Goal: Information Seeking & Learning: Learn about a topic

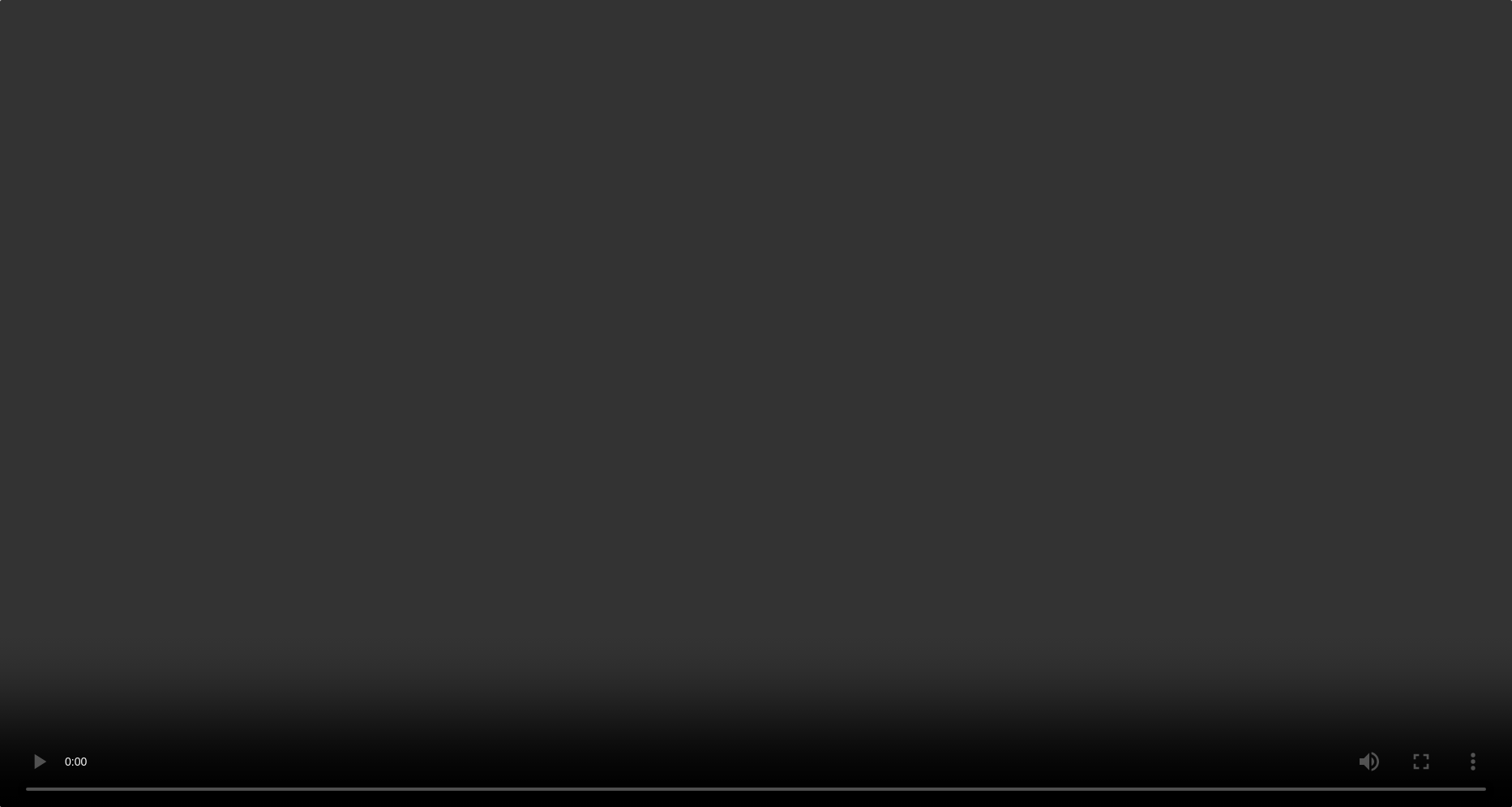
scroll to position [2349, 0]
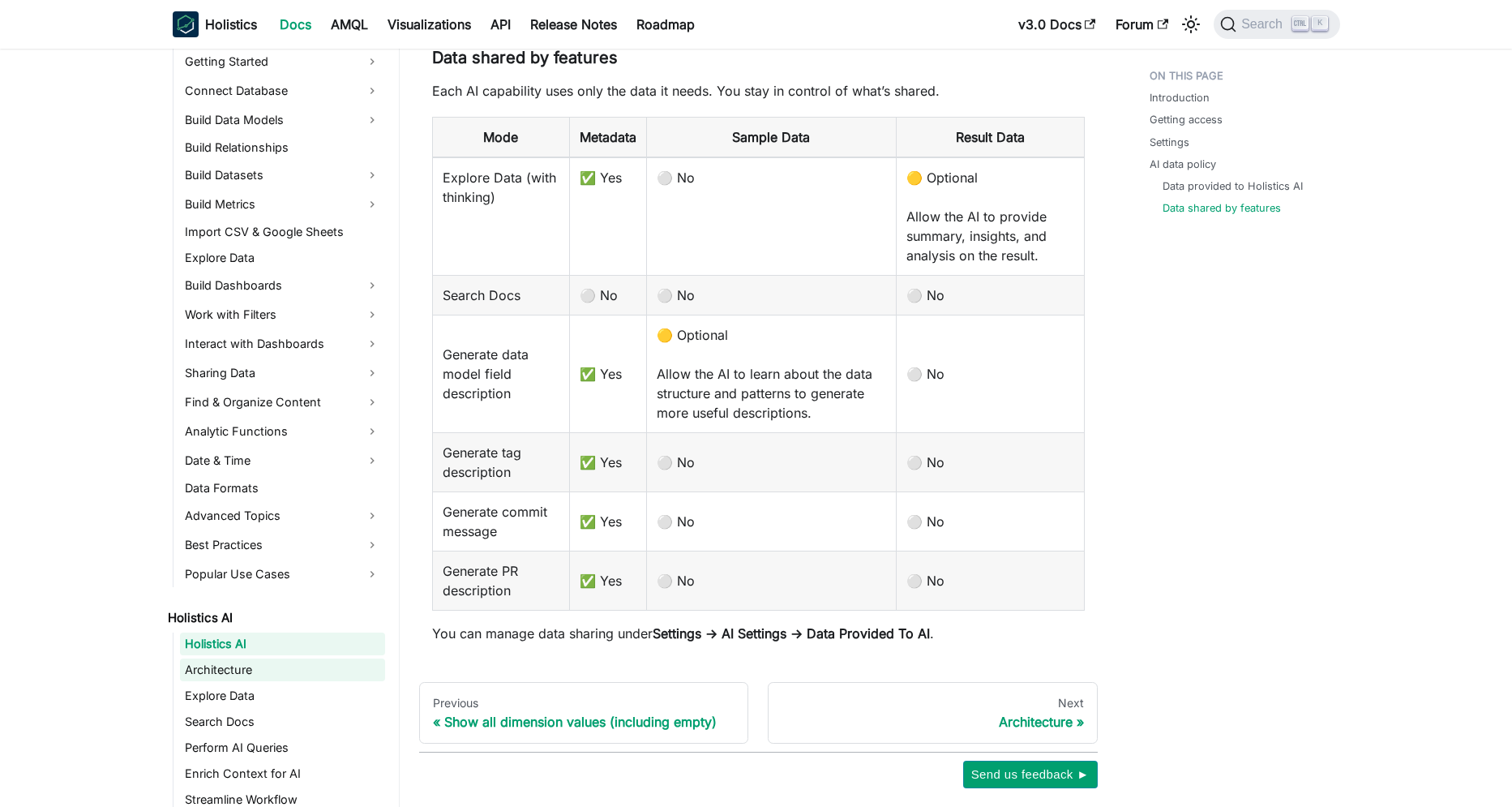
click at [230, 667] on link "Architecture" at bounding box center [282, 669] width 205 height 23
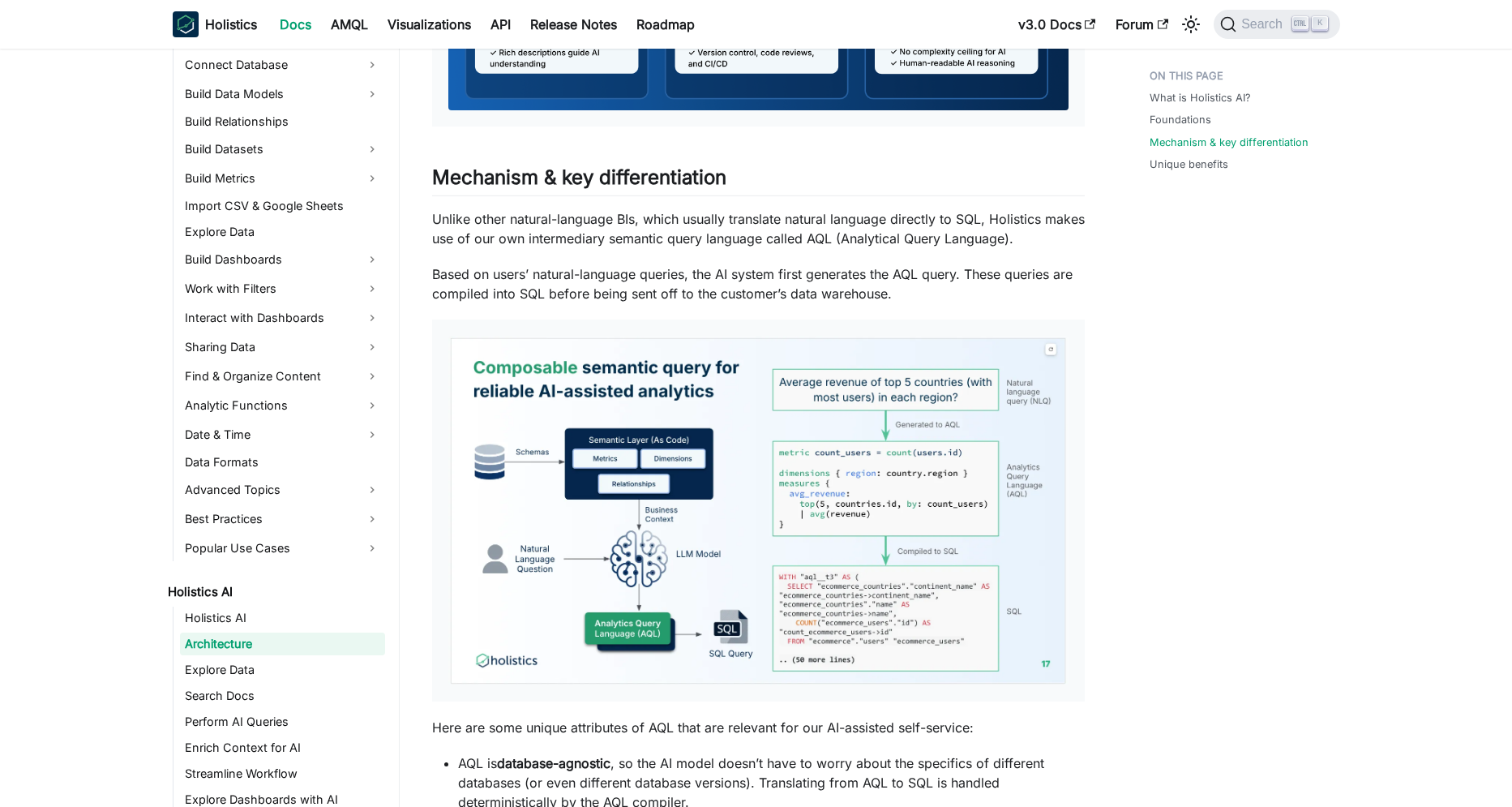
scroll to position [895, 0]
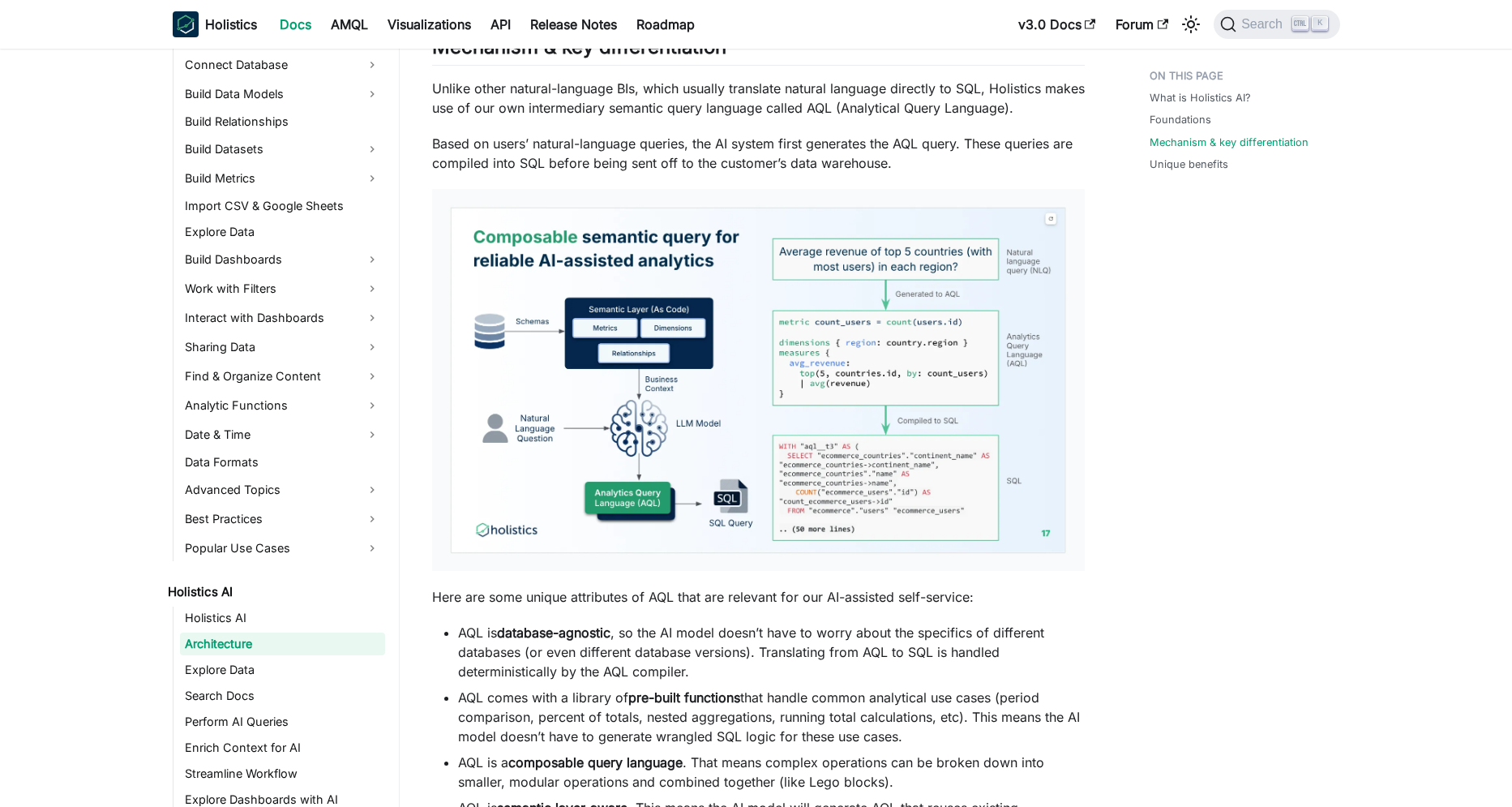
click at [662, 423] on img at bounding box center [758, 380] width 620 height 350
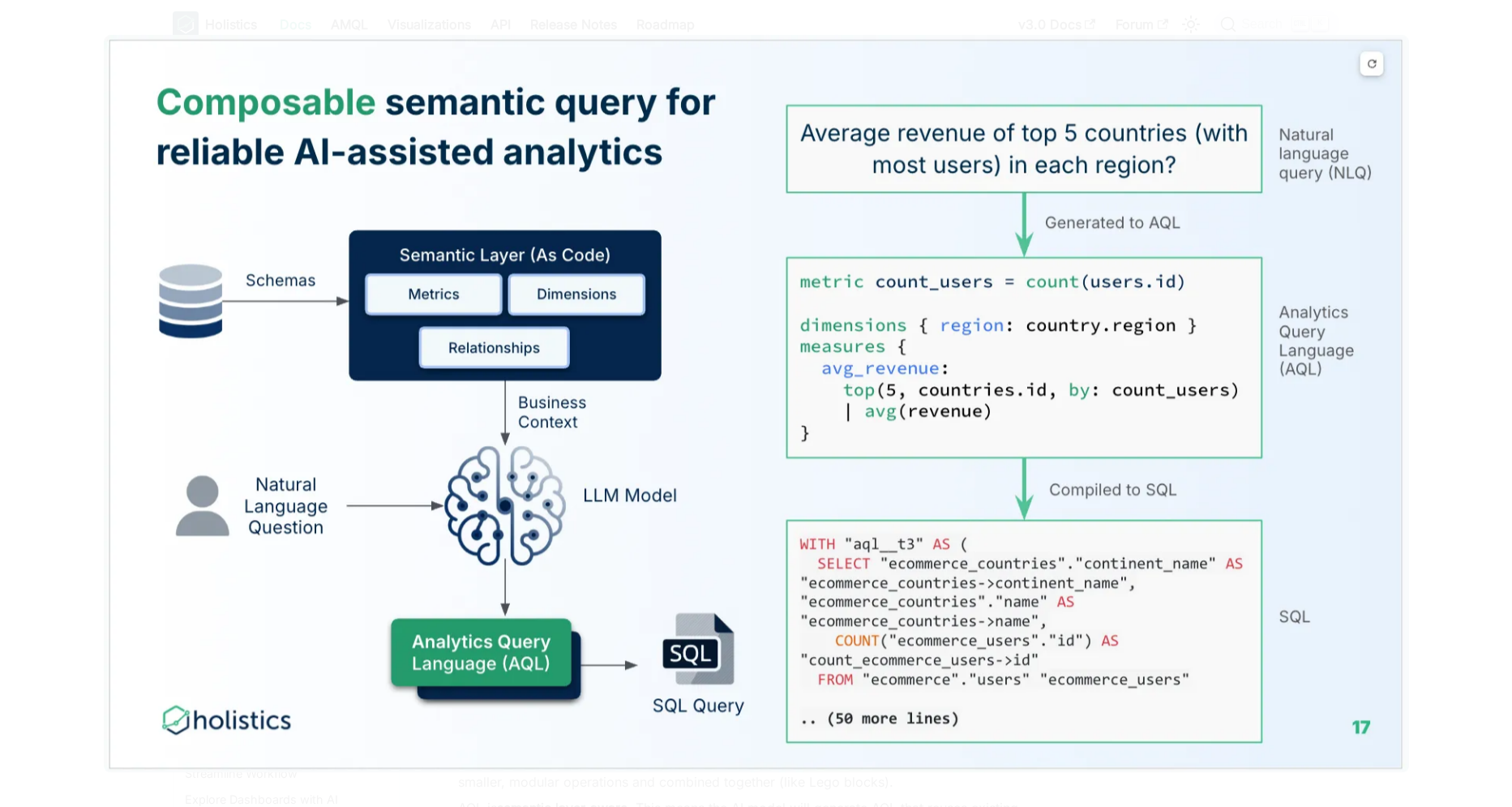
click at [662, 423] on img at bounding box center [756, 404] width 1305 height 737
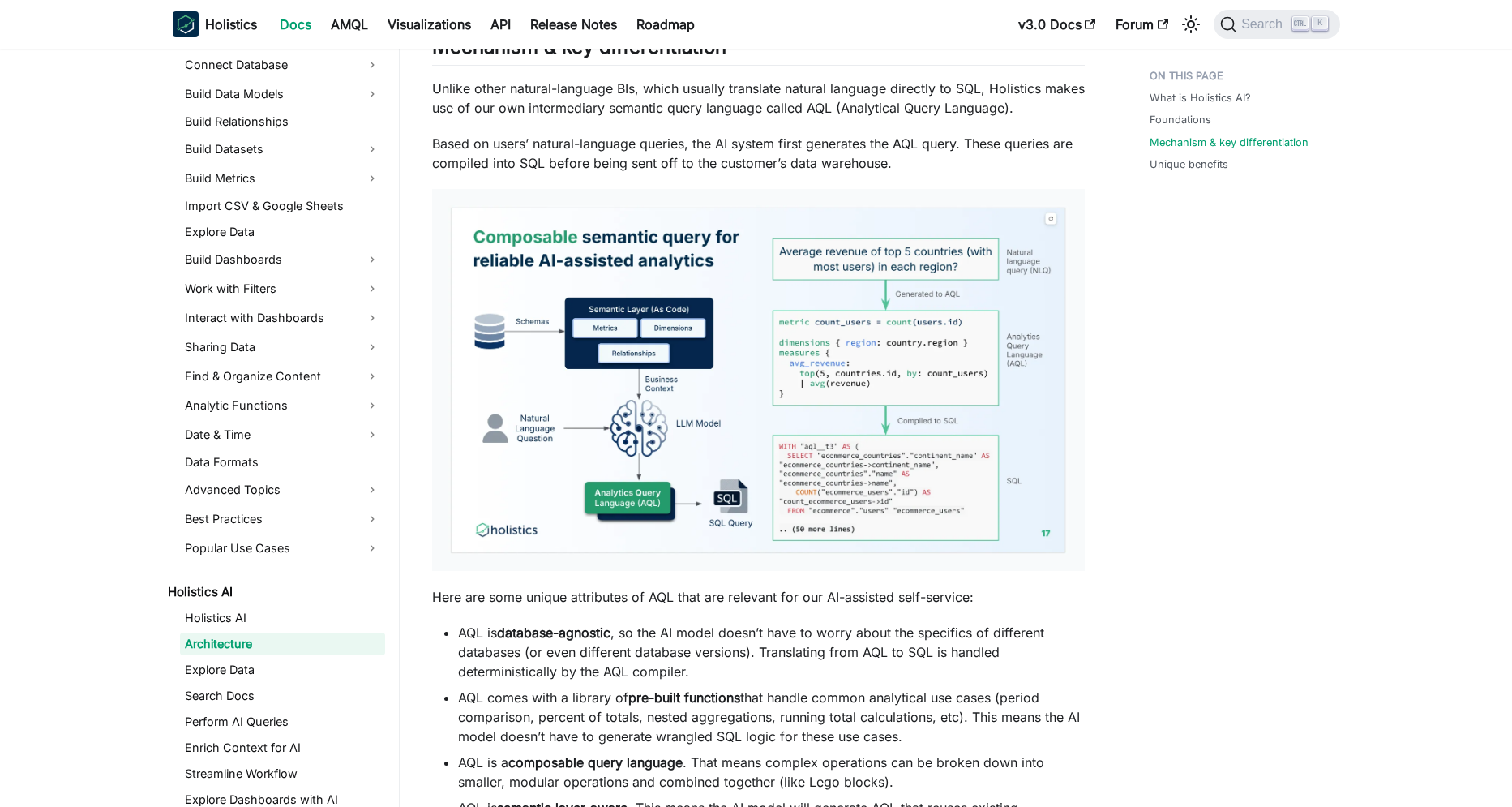
click at [662, 423] on img at bounding box center [758, 380] width 620 height 350
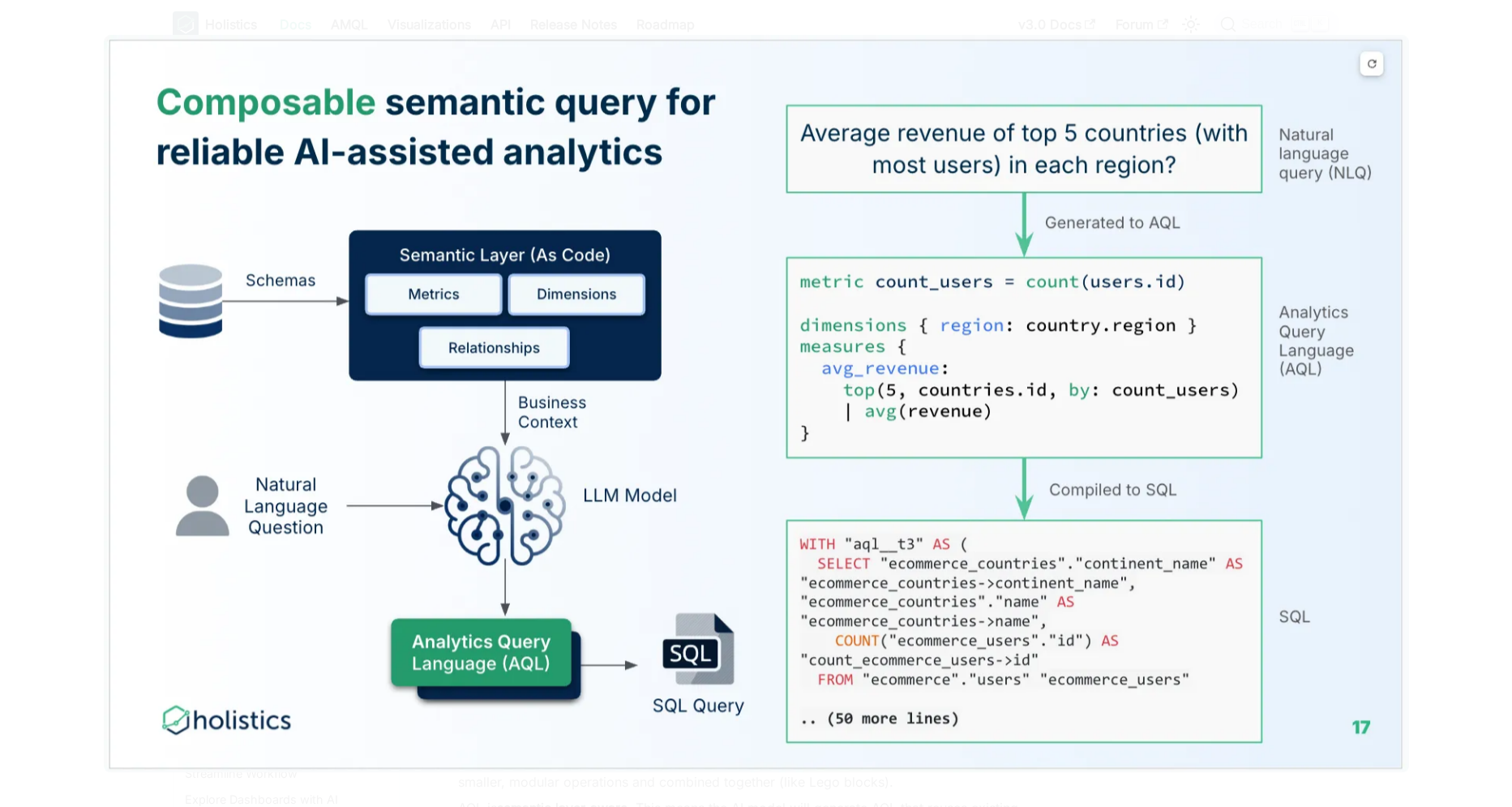
click at [662, 423] on img at bounding box center [756, 404] width 1305 height 737
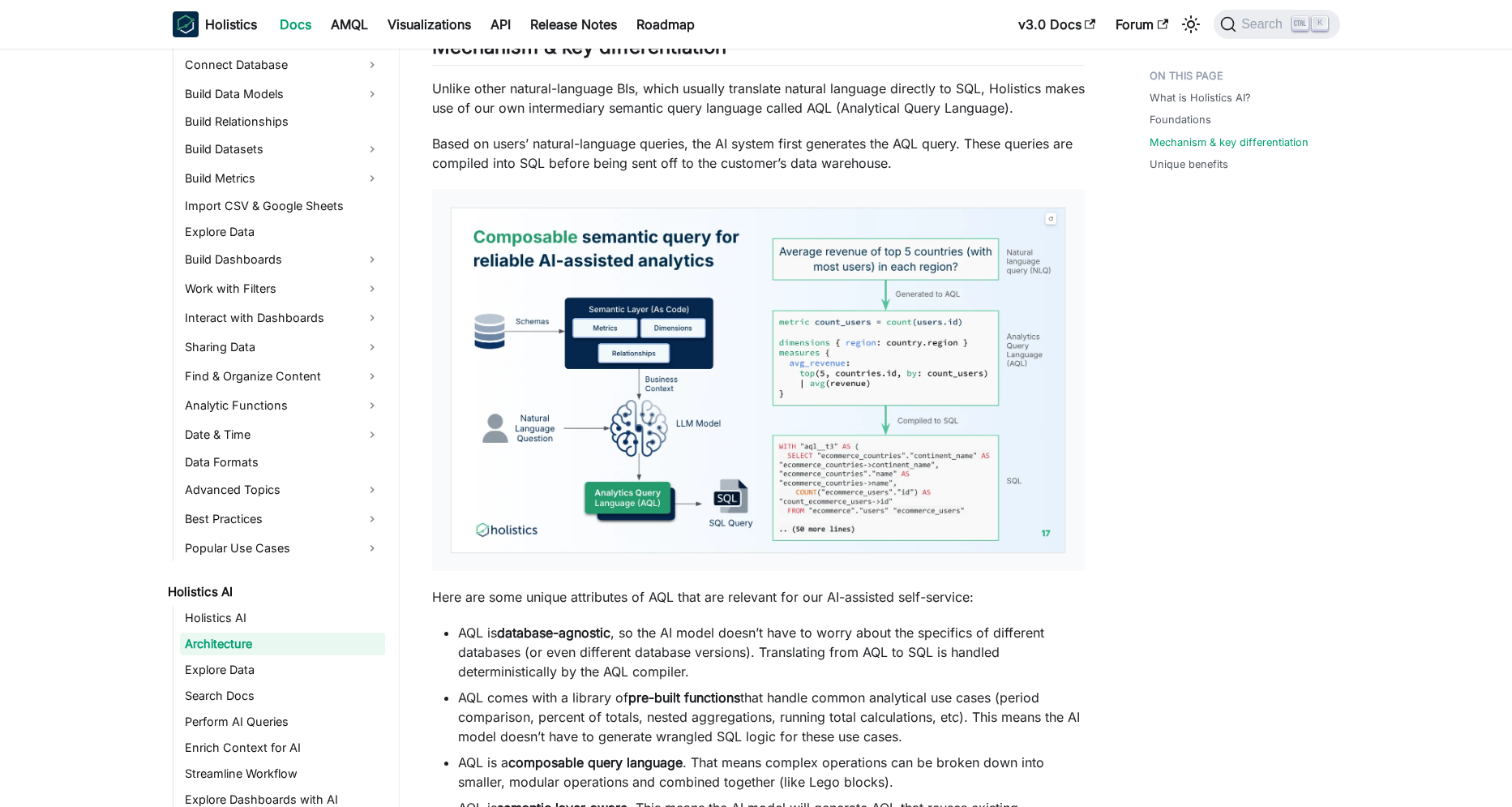
click at [662, 423] on img at bounding box center [758, 380] width 620 height 350
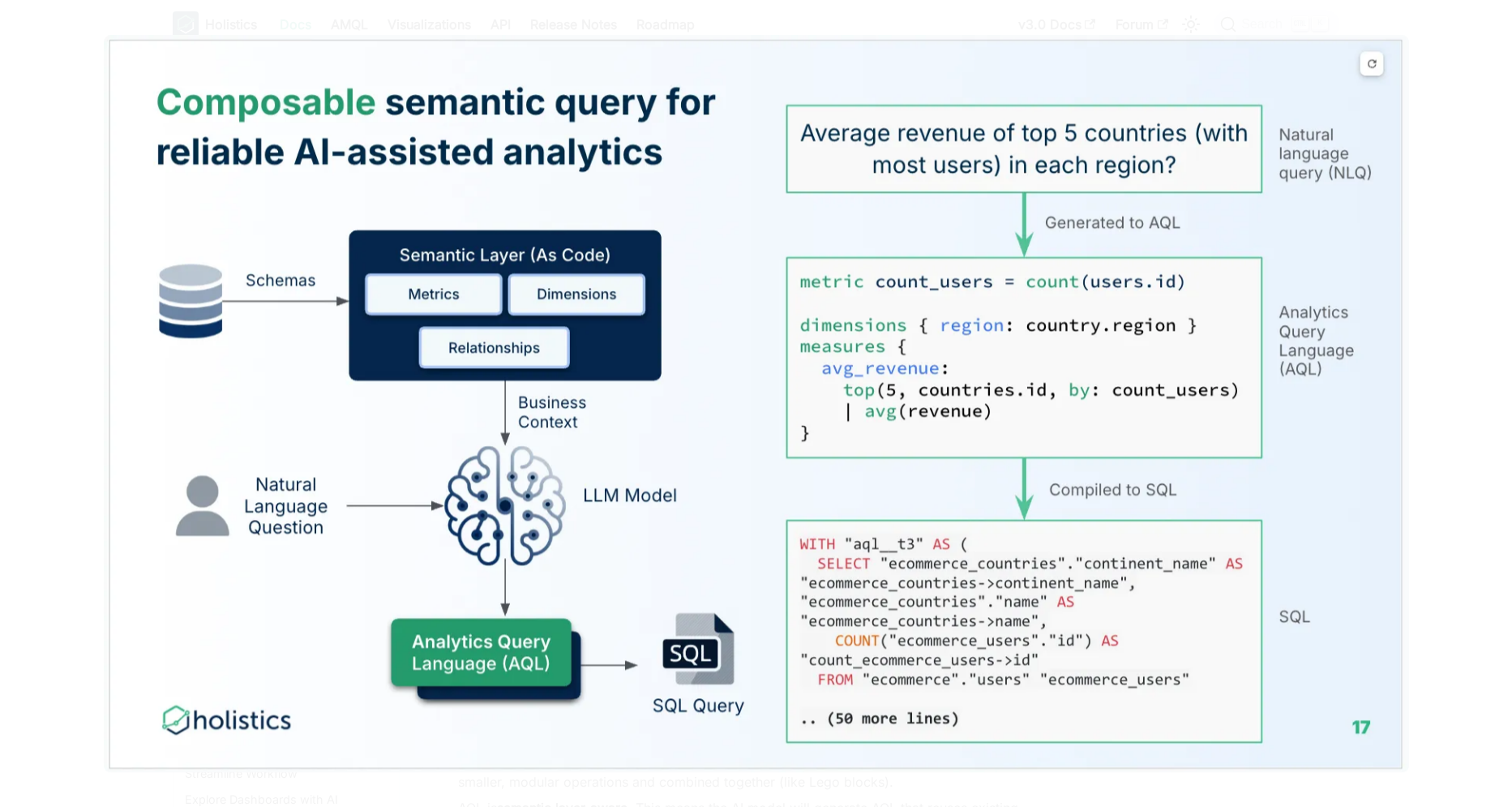
click at [662, 423] on img at bounding box center [756, 404] width 1305 height 737
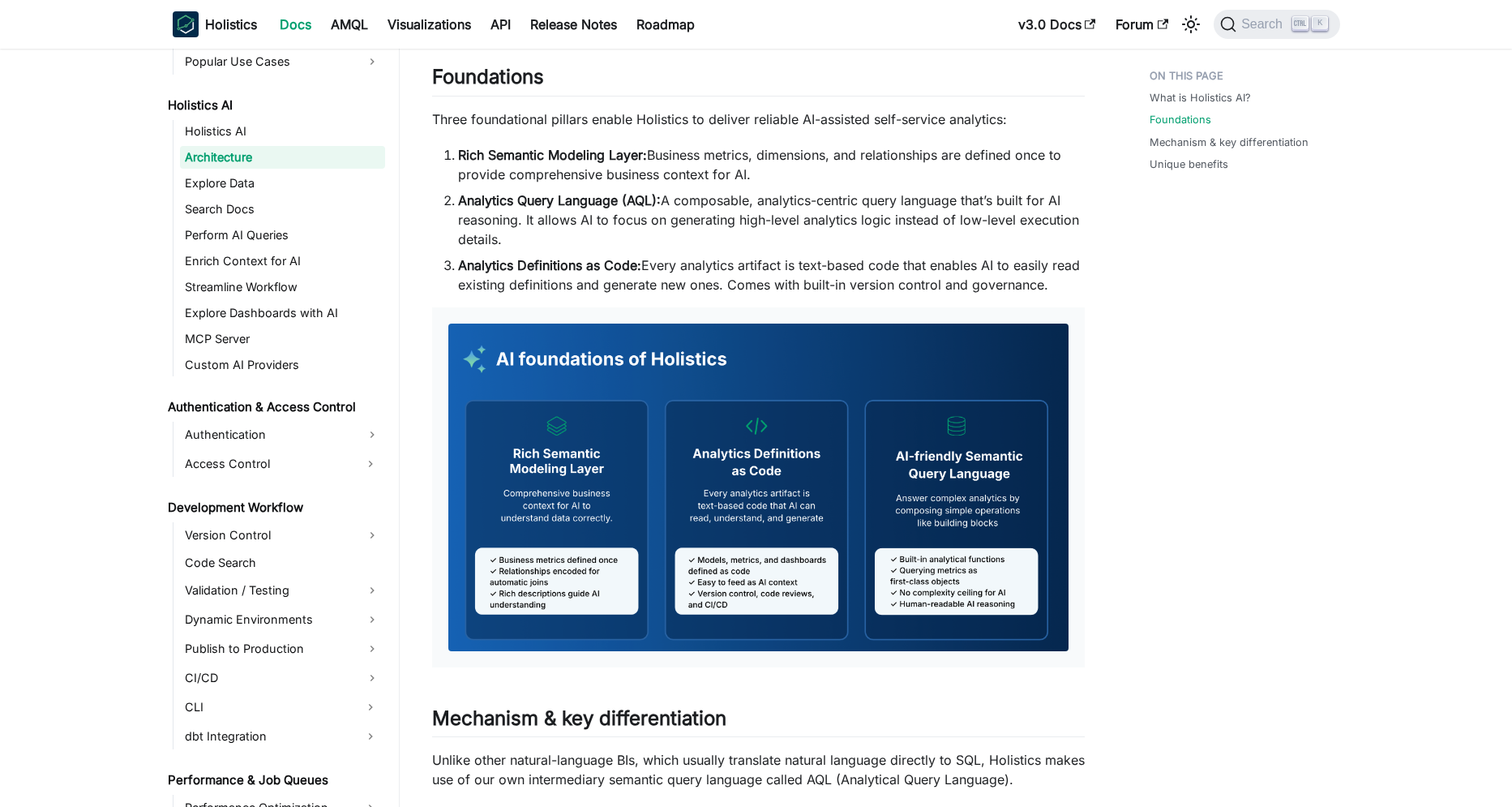
scroll to position [0, 0]
